Goal: Transaction & Acquisition: Purchase product/service

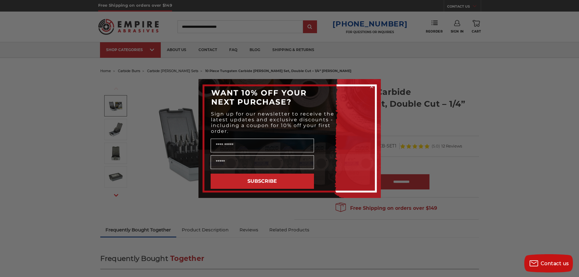
click at [420, 69] on div "Close dialog WANT 10% OFF YOUR NEXT PURCHASE? Sign up for our newsletter to rec…" at bounding box center [289, 138] width 579 height 277
click at [229, 139] on input "Name" at bounding box center [262, 146] width 103 height 14
type input "******"
type input "**********"
click at [259, 179] on button "SUBSCRIBE" at bounding box center [262, 180] width 103 height 15
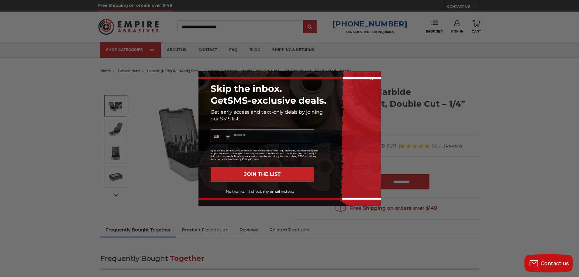
click at [249, 175] on button "JOIN THE LIST" at bounding box center [262, 173] width 103 height 15
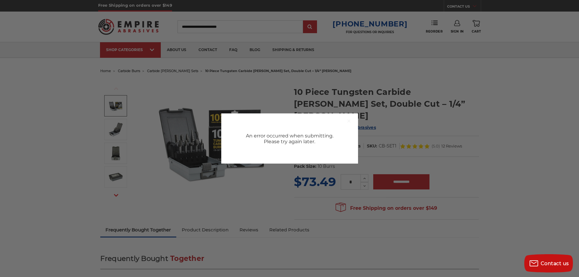
click at [271, 149] on div "An error occurred when submitting. Please try again later." at bounding box center [289, 138] width 137 height 50
drag, startPoint x: 268, startPoint y: 193, endPoint x: 257, endPoint y: 186, distance: 13.1
click at [267, 190] on div "Close dialog An error occurred when submitting. Please try again later." at bounding box center [289, 138] width 579 height 277
click at [269, 135] on div "An error occurred when submitting. Please try again later." at bounding box center [289, 139] width 91 height 12
drag, startPoint x: 204, startPoint y: 185, endPoint x: 212, endPoint y: 183, distance: 8.8
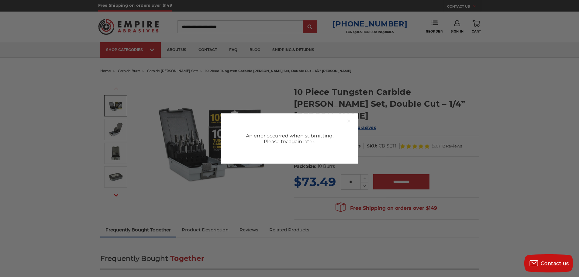
click at [204, 184] on div "Close dialog An error occurred when submitting. Please try again later." at bounding box center [289, 138] width 579 height 277
drag, startPoint x: 299, startPoint y: 139, endPoint x: 304, endPoint y: 137, distance: 5.1
click at [304, 139] on div "An error occurred when submitting. Please try again later." at bounding box center [289, 139] width 91 height 12
click at [251, 118] on div "An error occurred when submitting. Please try again later." at bounding box center [289, 138] width 137 height 50
drag, startPoint x: 256, startPoint y: 98, endPoint x: 243, endPoint y: 95, distance: 13.0
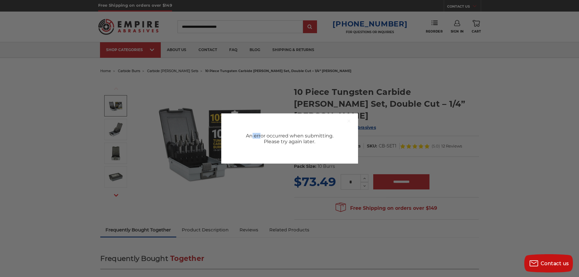
click at [246, 95] on div "Close dialog An error occurred when submitting. Please try again later." at bounding box center [289, 138] width 579 height 277
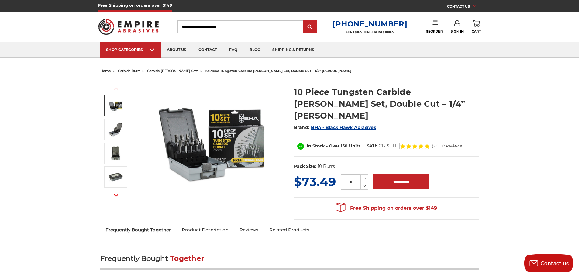
click at [118, 109] on img at bounding box center [115, 105] width 15 height 15
